Goal: Check status

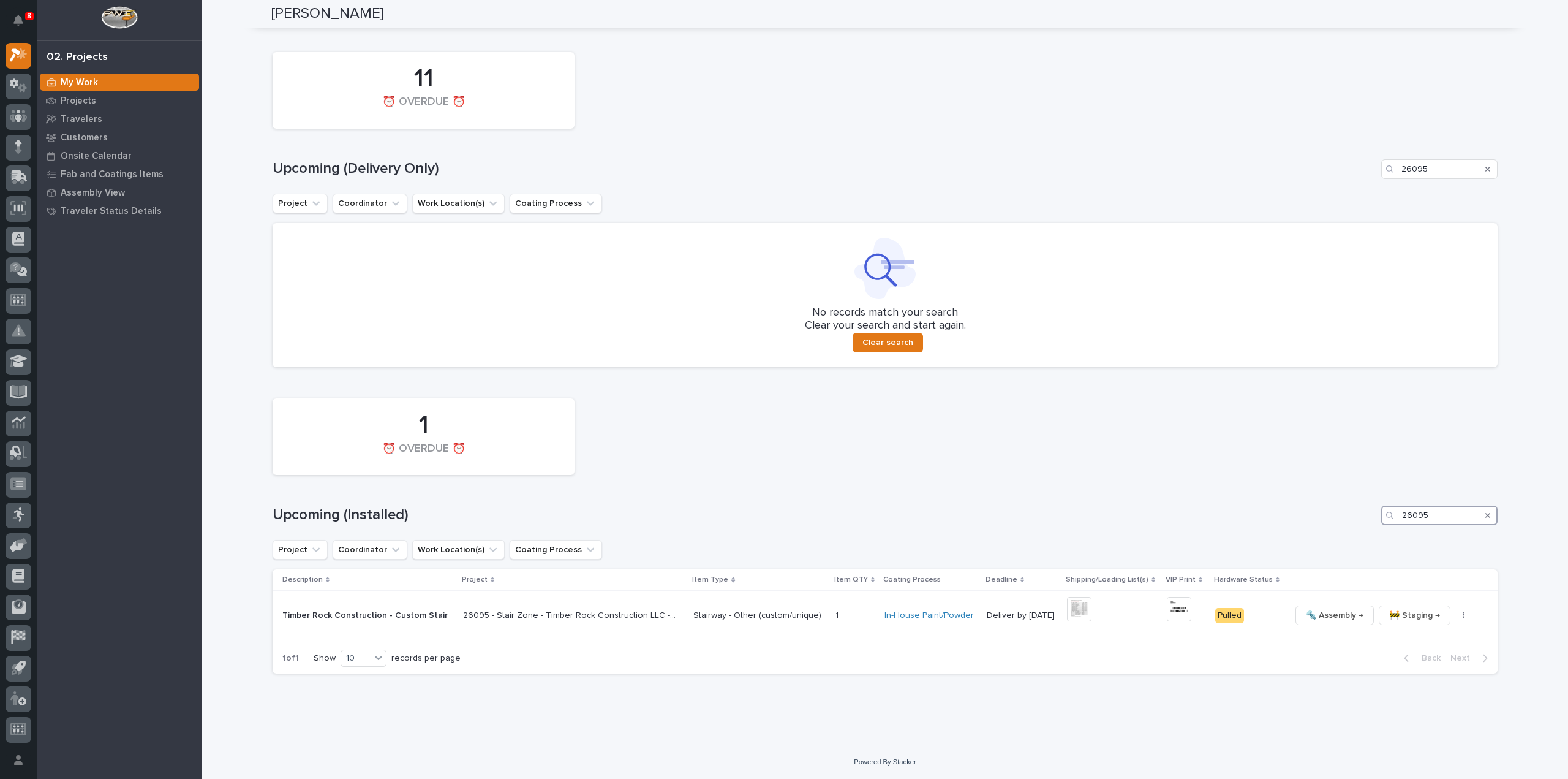
drag, startPoint x: 1448, startPoint y: 520, endPoint x: 1339, endPoint y: 529, distance: 109.4
click at [1339, 529] on div "1 ⏰ OVERDUE ⏰ Upcoming (Installed) 26095 Project Coordinator Work Location(s) C…" at bounding box center [885, 533] width 1225 height 282
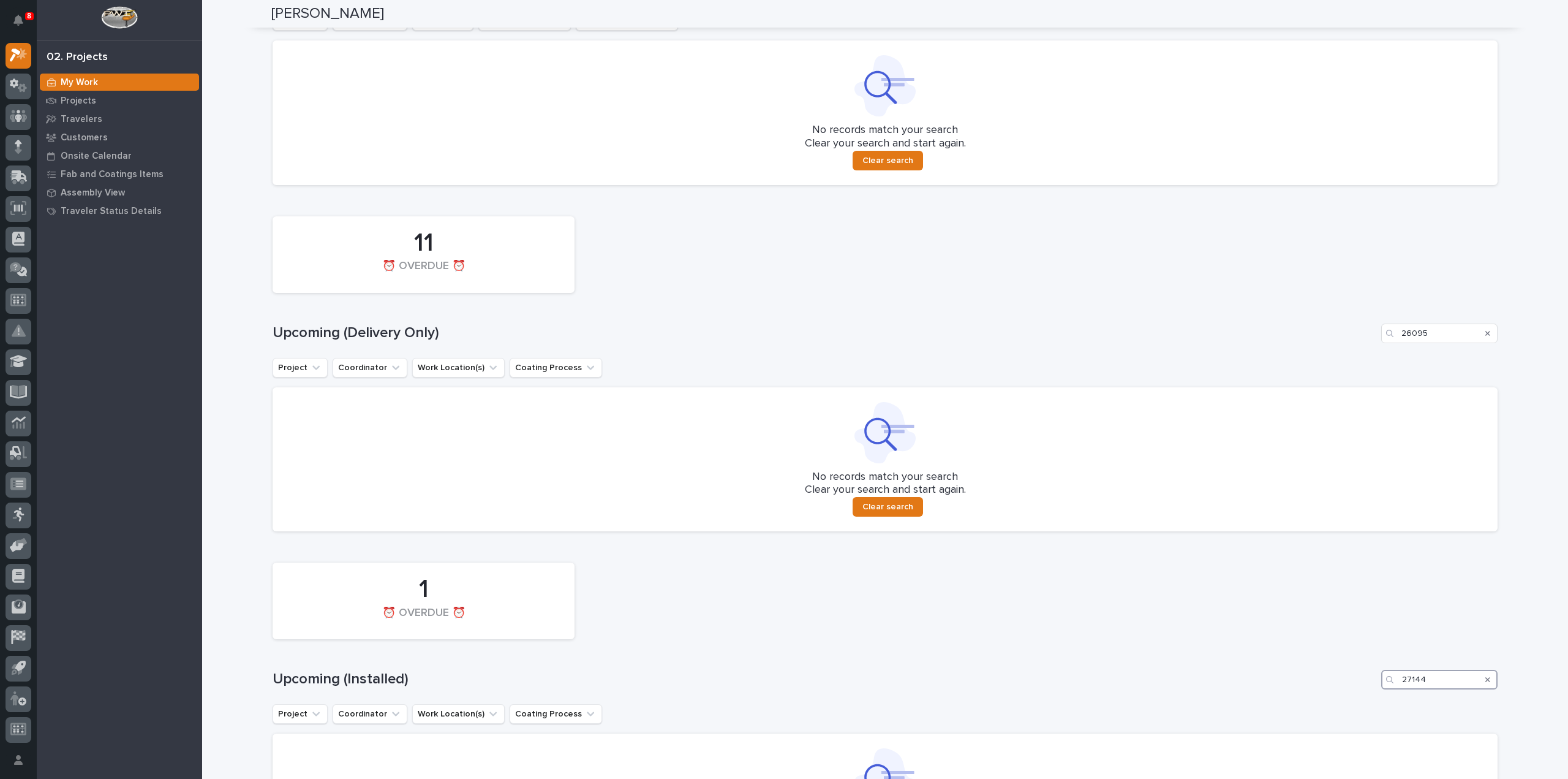
scroll to position [706, 0]
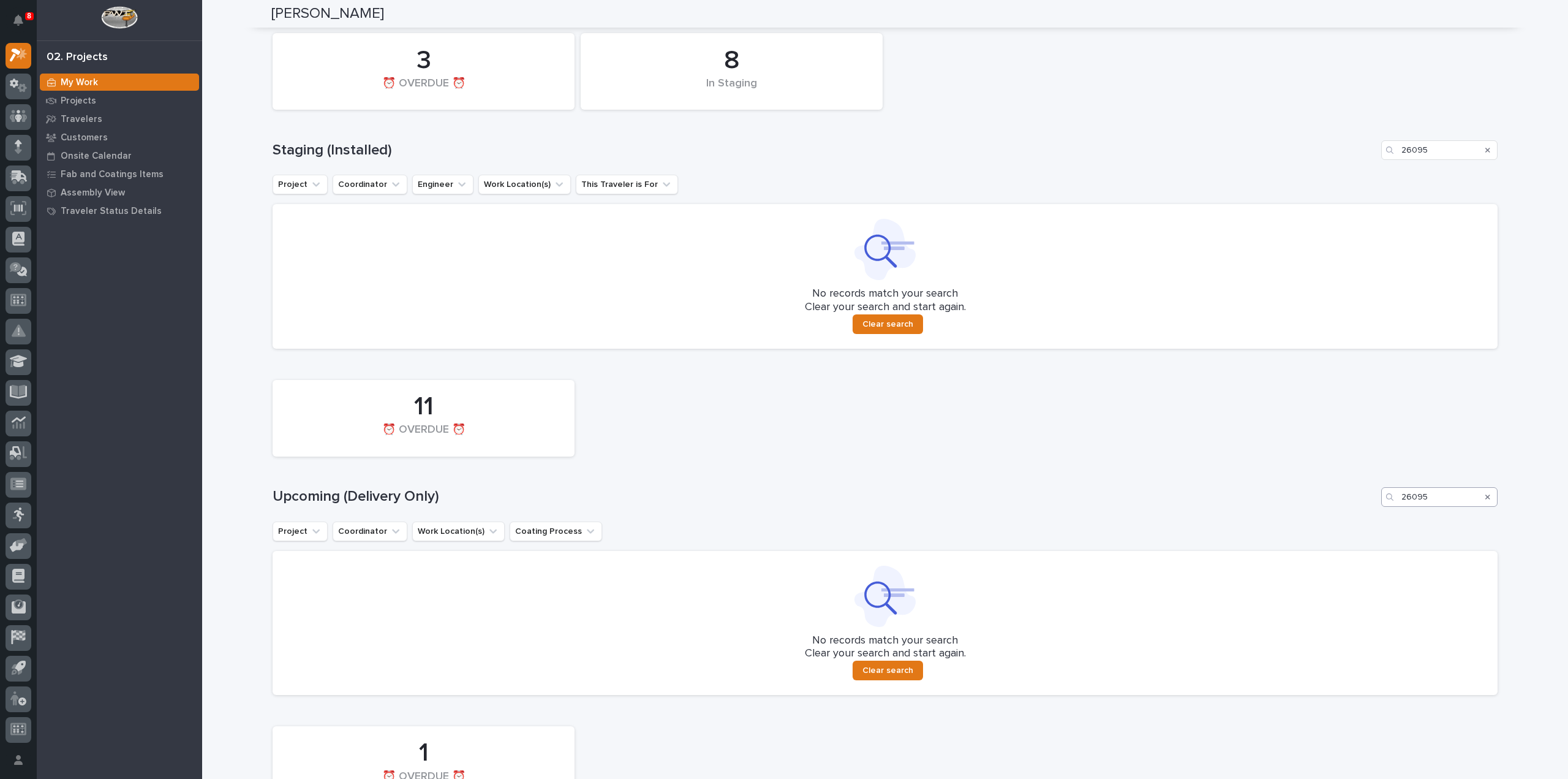
type input "27144"
drag, startPoint x: 1428, startPoint y: 499, endPoint x: 1356, endPoint y: 516, distance: 74.0
click at [1356, 516] on div "11 ⏰ OVERDUE ⏰ Upcoming (Delivery Only) 26095 Project Coordinator Work Location…" at bounding box center [885, 534] width 1225 height 321
type input "27144"
drag, startPoint x: 1443, startPoint y: 149, endPoint x: 1347, endPoint y: 174, distance: 99.2
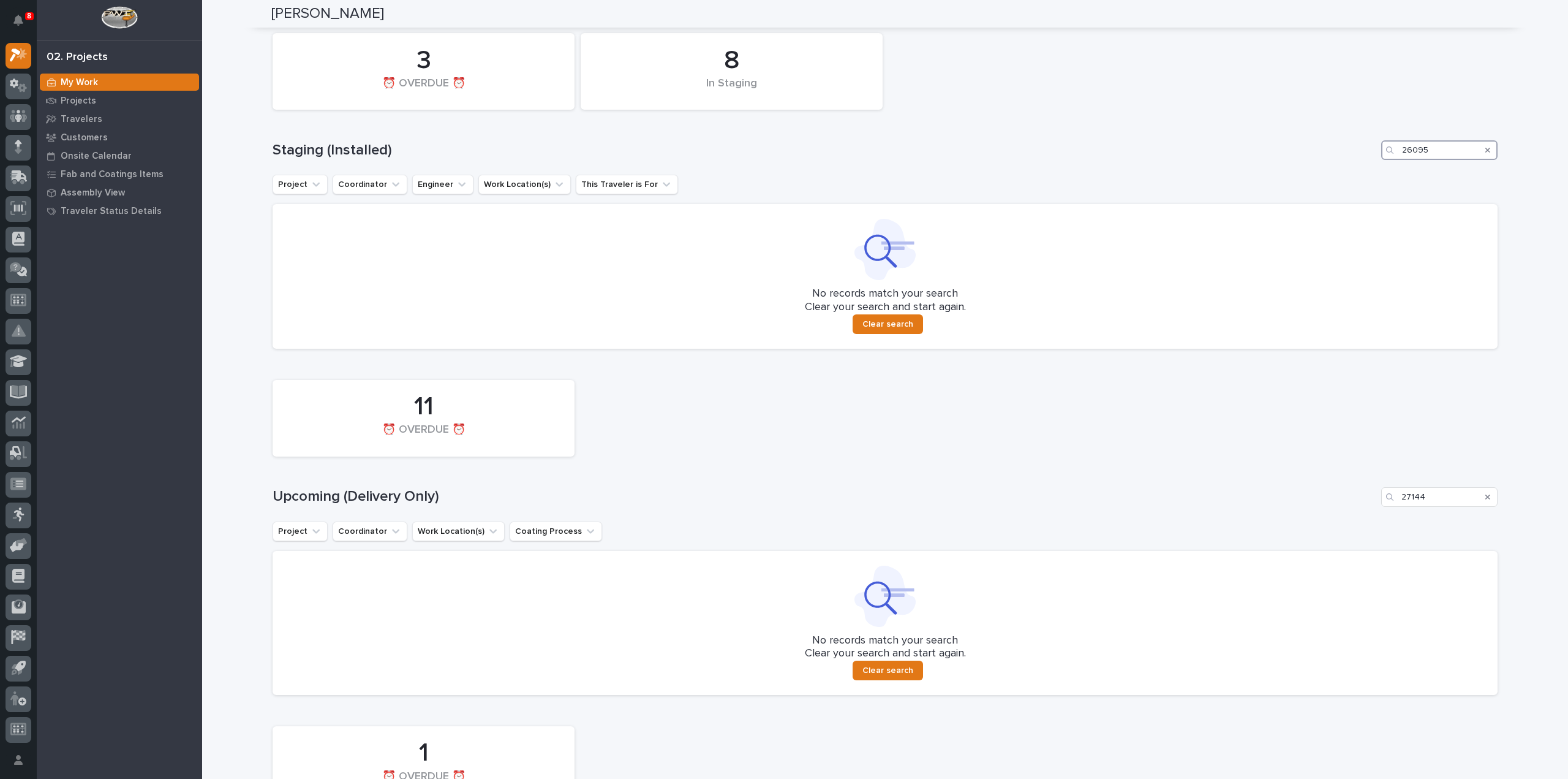
click at [1347, 174] on div "8 In Staging 3 ⏰ OVERDUE ⏰ Staging (Installed) 26095 Project Coordinator Engine…" at bounding box center [885, 187] width 1225 height 321
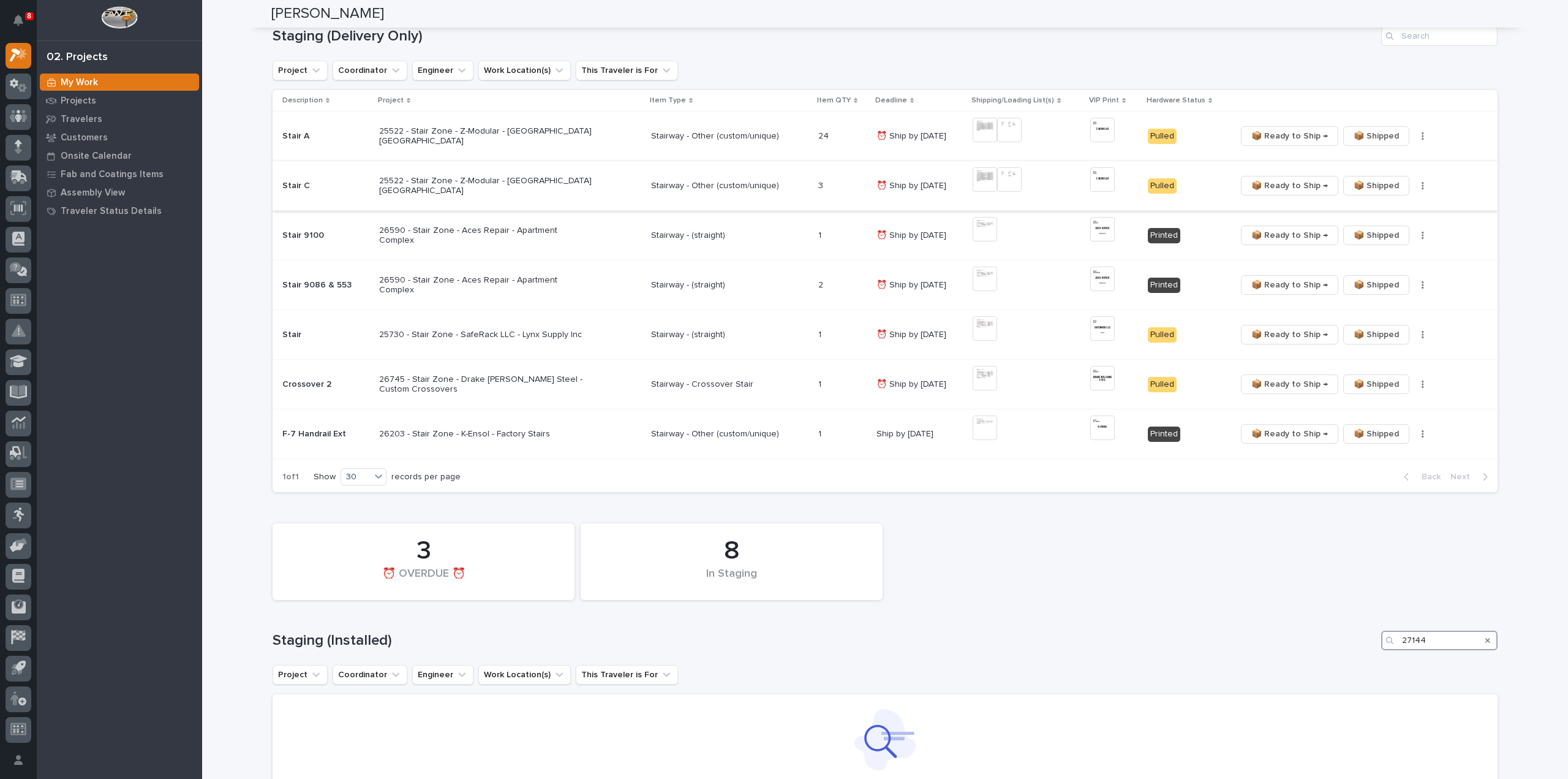
scroll to position [0, 0]
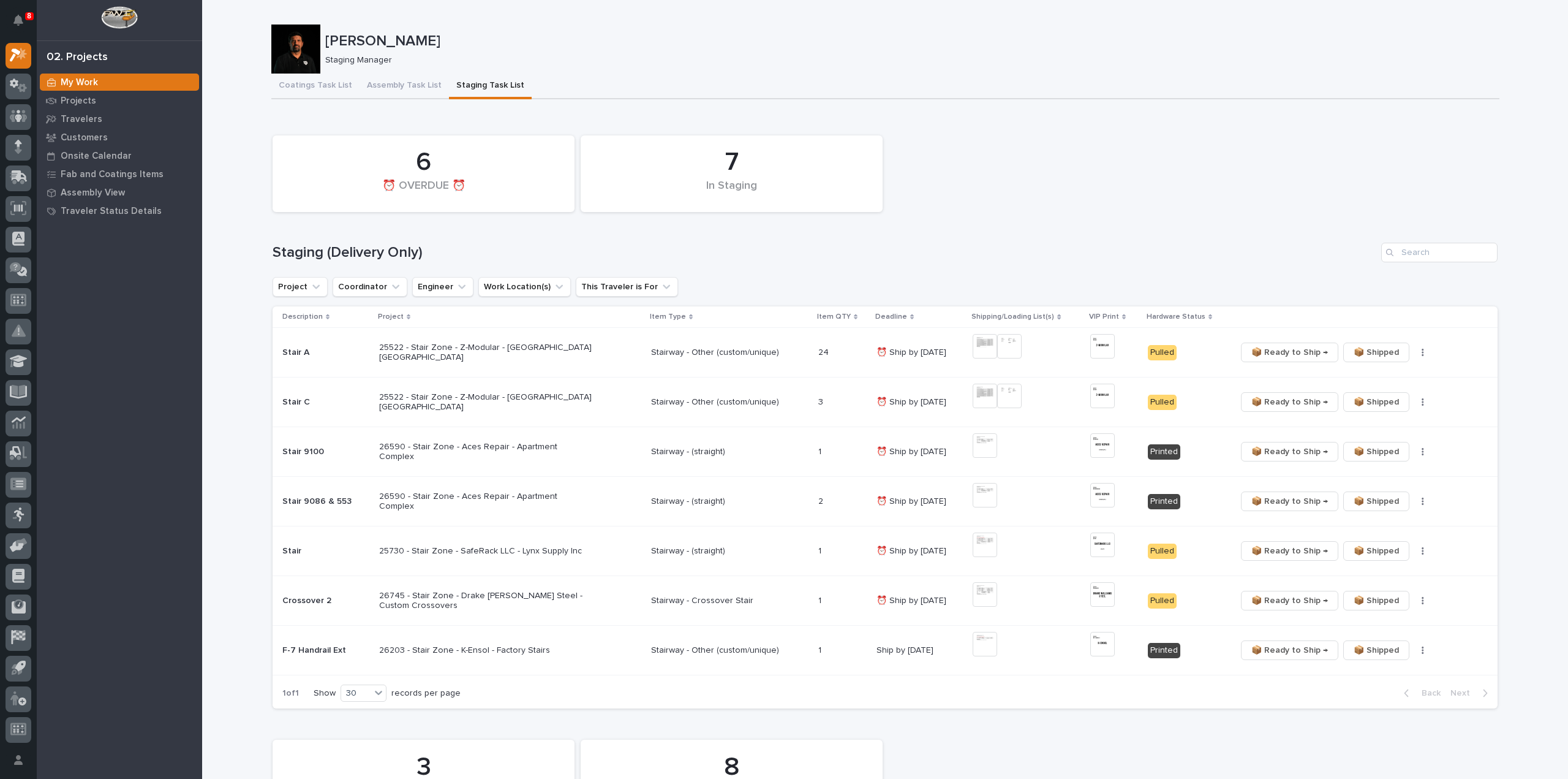
type input "27144"
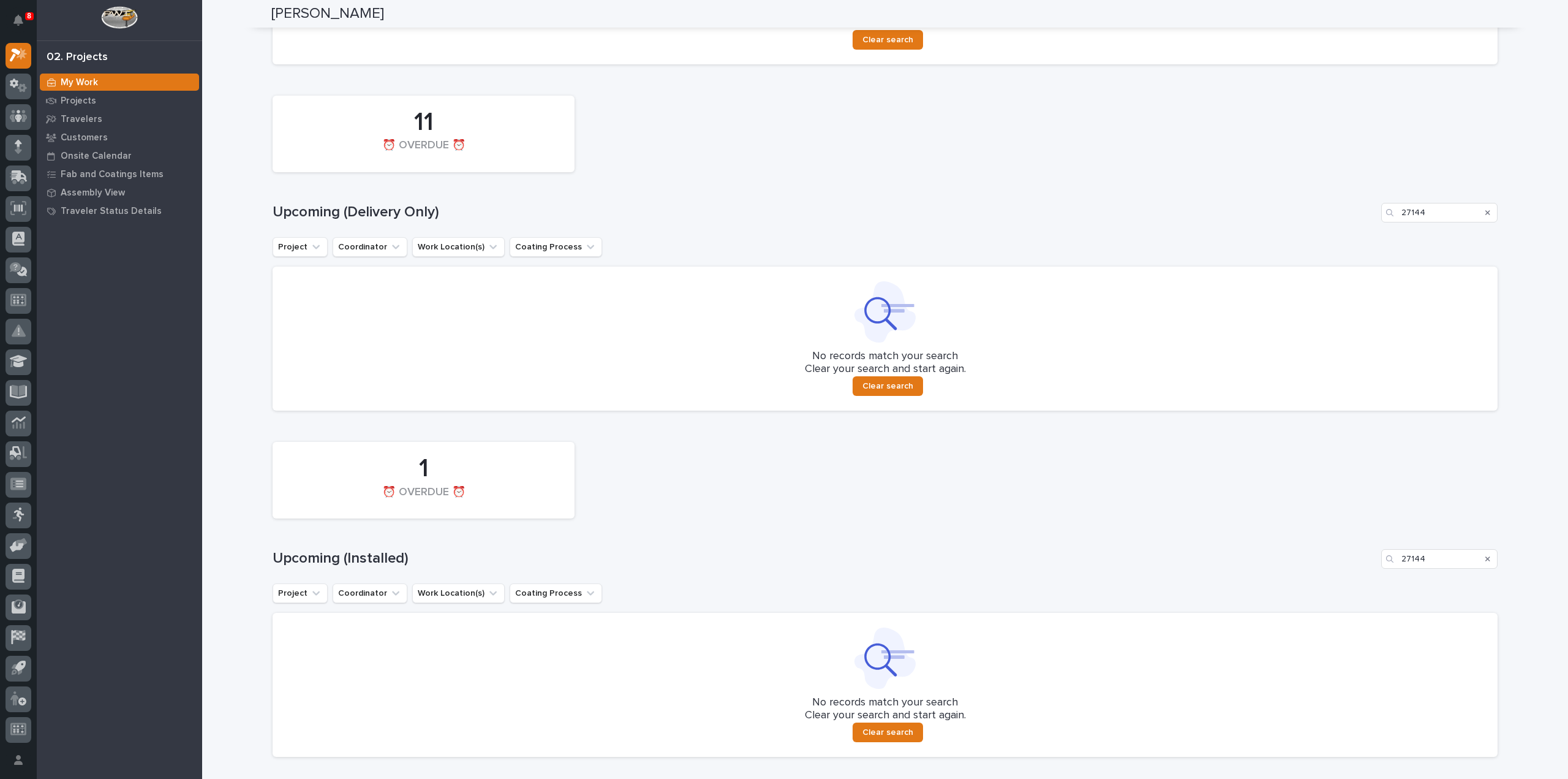
scroll to position [1074, 0]
